Goal: Find specific page/section

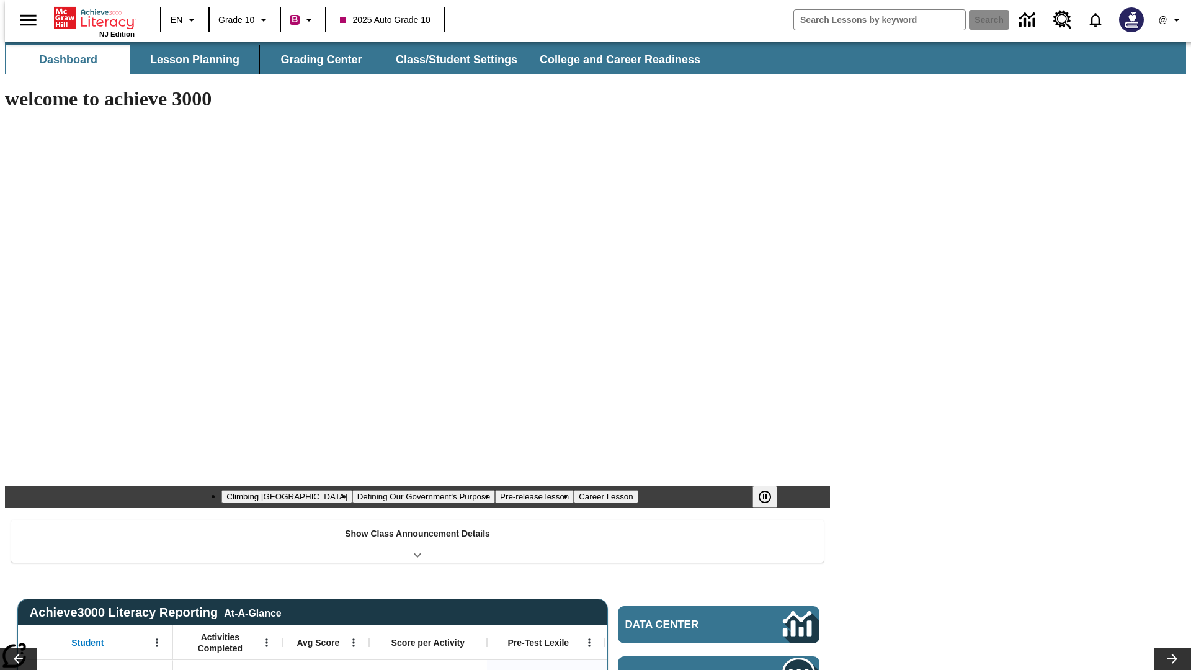
click at [316, 60] on button "Grading Center" at bounding box center [321, 60] width 124 height 30
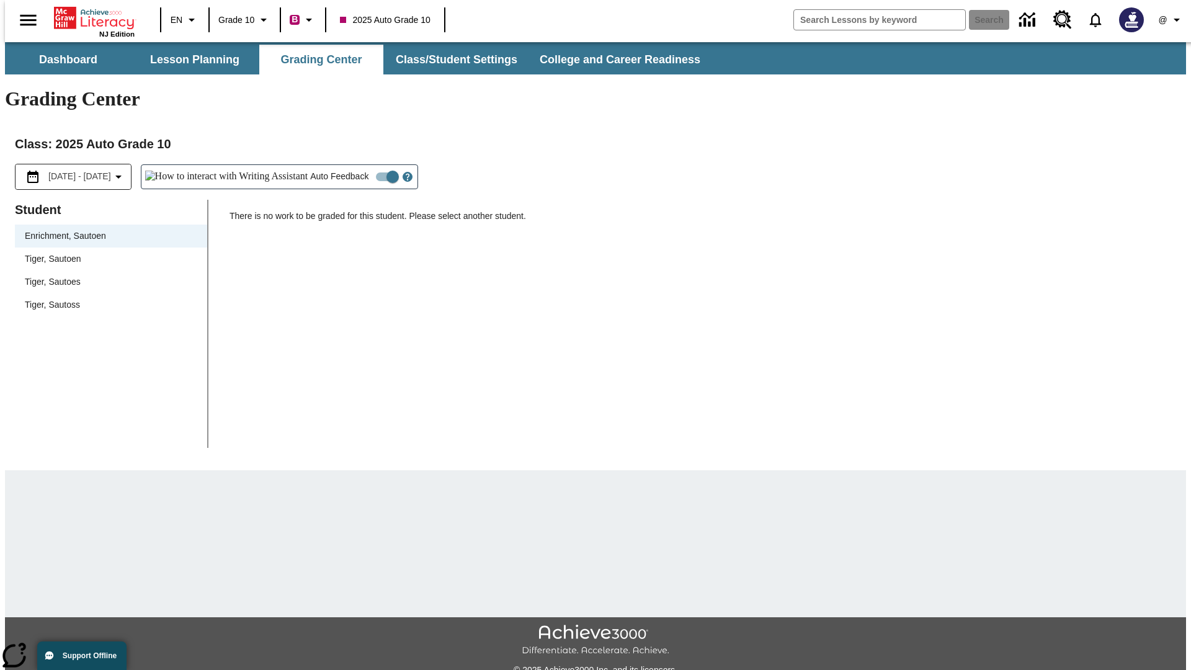
click at [107, 252] on span "Tiger, Sautoen" at bounding box center [111, 258] width 172 height 13
click at [406, 174] on icon "Open Help for Writing Assistant" at bounding box center [408, 177] width 4 height 7
